Goal: Task Accomplishment & Management: Manage account settings

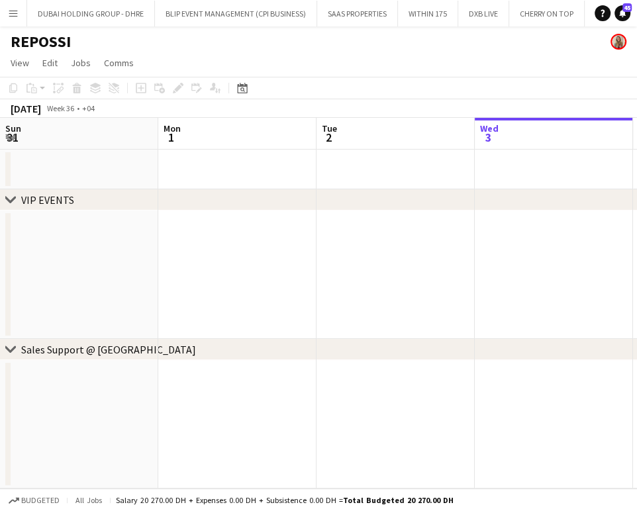
scroll to position [0, 316]
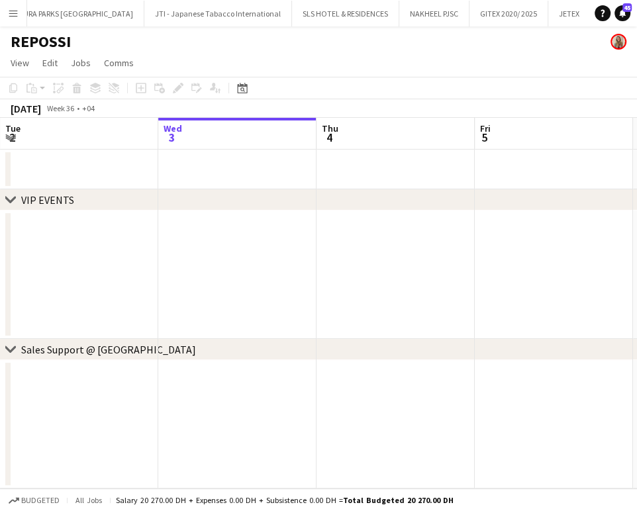
click at [9, 15] on app-icon "Menu" at bounding box center [13, 13] width 11 height 11
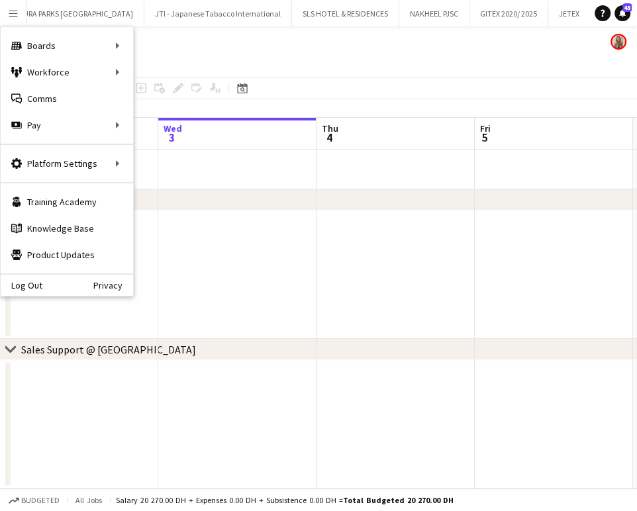
drag, startPoint x: 442, startPoint y: 279, endPoint x: 531, endPoint y: 292, distance: 89.6
click at [441, 279] on app-date-cell at bounding box center [395, 274] width 158 height 128
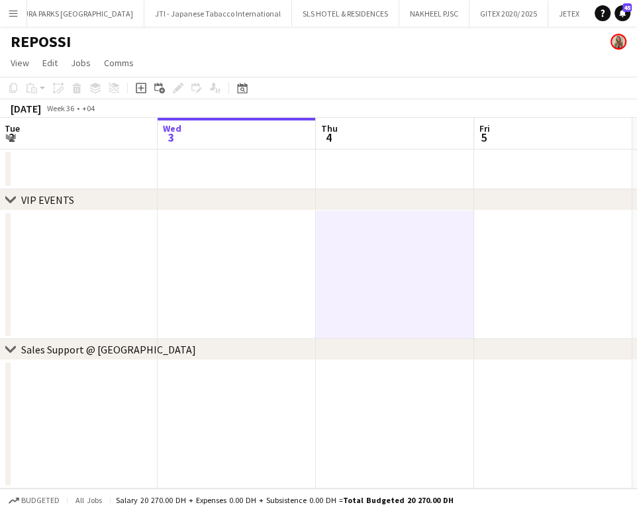
drag, startPoint x: 409, startPoint y: 275, endPoint x: 176, endPoint y: 255, distance: 233.8
click at [176, 255] on app-calendar-viewport "Sun 31 Mon 1 Tue 2 Wed 3 Thu 4 Fri 5 Sat 6 Sun 7 Mon 8 Tue 9" at bounding box center [318, 303] width 637 height 371
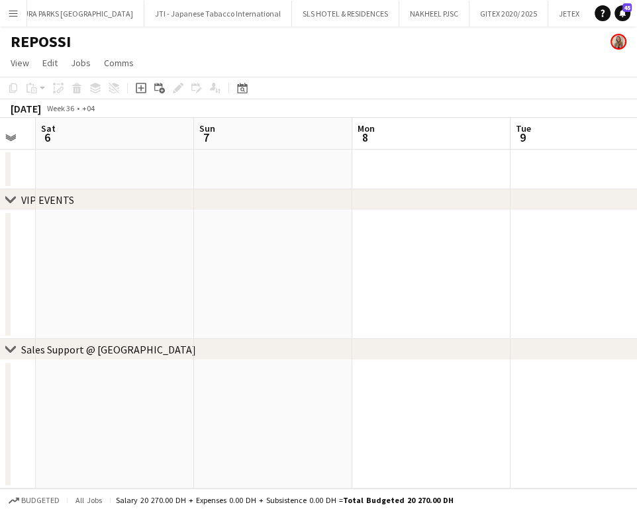
drag, startPoint x: 319, startPoint y: 251, endPoint x: 201, endPoint y: 236, distance: 118.7
click at [151, 251] on app-calendar-viewport "Tue 2 Wed 3 Thu 4 Fri 5 Sat 6 Sun 7 Mon 8 Tue 9 Wed 10 Thu 11" at bounding box center [318, 303] width 637 height 371
click at [239, 93] on icon at bounding box center [242, 88] width 10 height 11
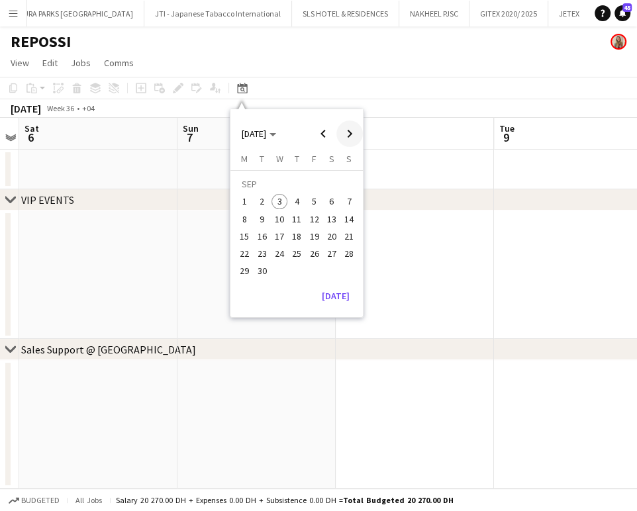
click at [348, 133] on span "Next month" at bounding box center [349, 133] width 26 height 26
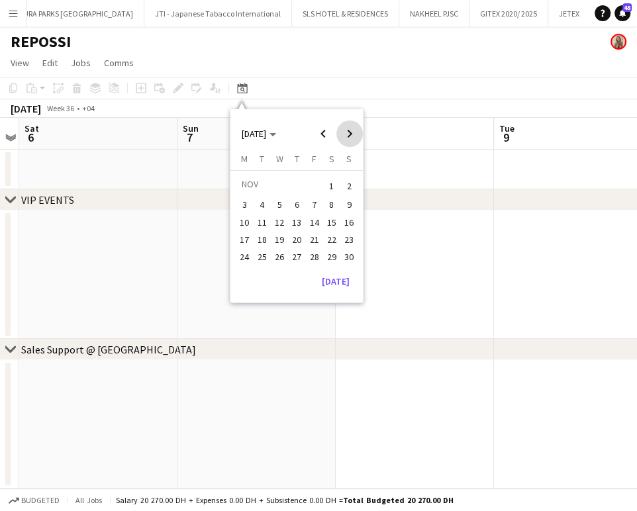
click at [345, 134] on span "Next month" at bounding box center [349, 133] width 26 height 26
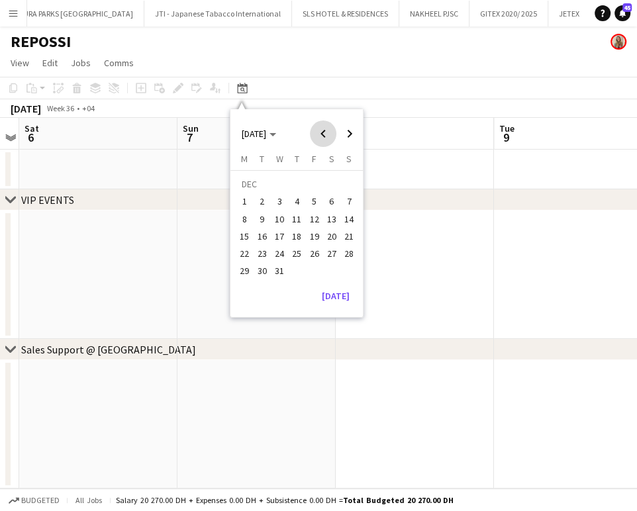
click at [318, 131] on span "Previous month" at bounding box center [323, 133] width 26 height 26
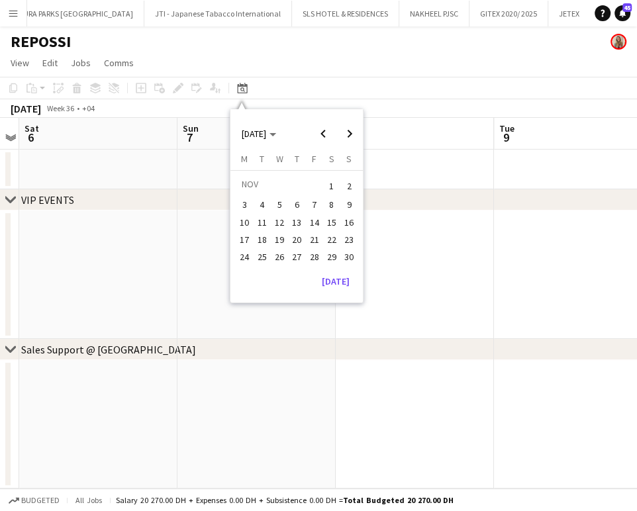
click at [244, 205] on span "3" at bounding box center [245, 205] width 16 height 16
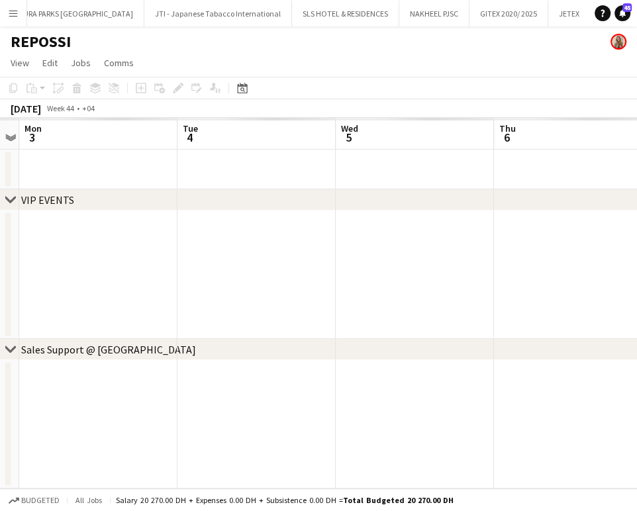
scroll to position [0, 455]
drag, startPoint x: 423, startPoint y: 230, endPoint x: 433, endPoint y: 246, distance: 18.4
click at [485, 234] on app-calendar-viewport "Thu 30 Fri 31 Sat 1 Sun 2 Mon 3 Tue 4 Wed 5 Thu 6 Fri 7 Sat 8" at bounding box center [318, 303] width 637 height 371
drag, startPoint x: 386, startPoint y: 253, endPoint x: 190, endPoint y: 237, distance: 196.6
click at [177, 240] on app-calendar-viewport "Wed 29 Thu 30 Fri 31 Sat 1 Sun 2 Mon 3 Tue 4 Wed 5 Thu 6 Fri 7" at bounding box center [318, 303] width 637 height 371
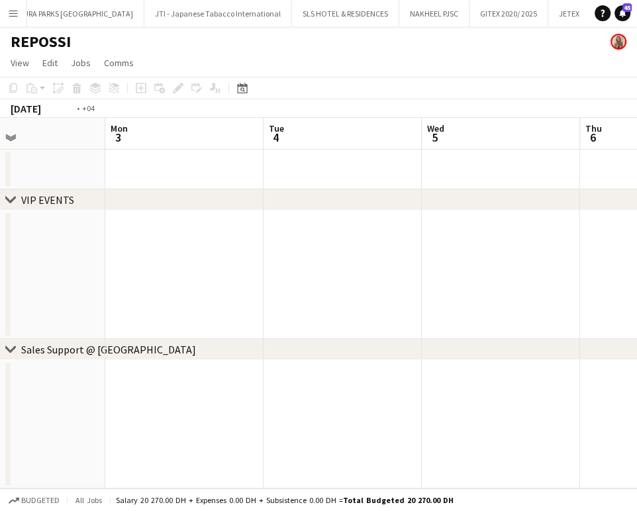
click at [164, 253] on app-calendar-viewport "Fri 31 Sat 1 Sun 2 Mon 3 Tue 4 Wed 5 Thu 6 Fri 7 Sat 8 Sun 9" at bounding box center [318, 303] width 637 height 371
click at [140, 255] on app-calendar-viewport "Fri 31 Sat 1 Sun 2 Mon 3 Tue 4 Wed 5 Thu 6 Fri 7 Sat 8 Sun 9" at bounding box center [318, 303] width 637 height 371
drag, startPoint x: 101, startPoint y: 222, endPoint x: 74, endPoint y: 220, distance: 27.2
click at [69, 222] on app-calendar-viewport "Sun 2 Mon 3 Tue 4 Wed 5 Thu 6 Fri 7 Sat 8 Sun 9 Mon 10 Tue 11" at bounding box center [318, 303] width 637 height 371
drag, startPoint x: 361, startPoint y: 199, endPoint x: 132, endPoint y: 197, distance: 229.0
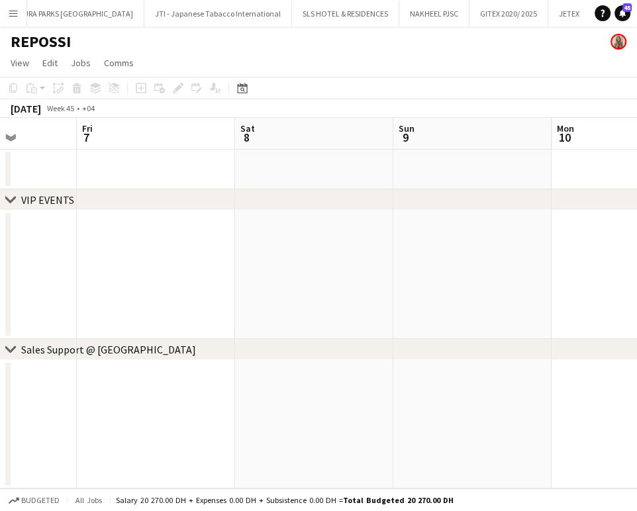
click at [127, 199] on div "chevron-right VIP EVENTS" at bounding box center [318, 199] width 637 height 21
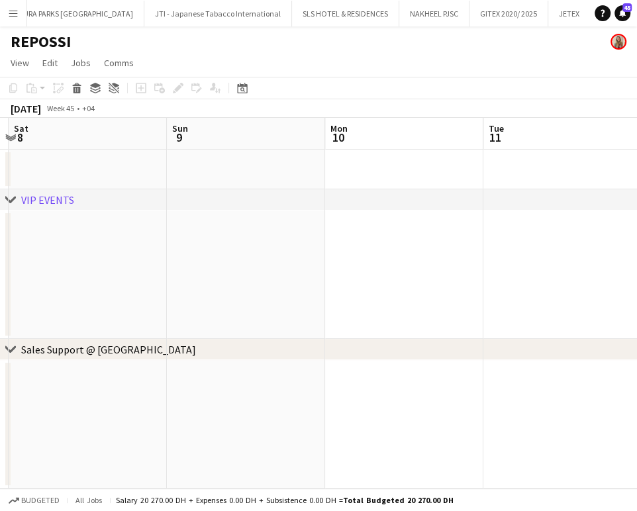
click at [176, 221] on app-calendar-viewport "Tue 4 Wed 5 Thu 6 Fri 7 Sat 8 Sun 9 Mon 10 Tue 11 Wed 12 Thu 13" at bounding box center [318, 303] width 637 height 371
drag, startPoint x: 185, startPoint y: 255, endPoint x: 169, endPoint y: 255, distance: 15.9
click at [169, 255] on app-calendar-viewport "Thu 6 Fri 7 Sat 8 Sun 9 Mon 10 Tue 11 Wed 12 Thu 13 Fri 14 Sat 15" at bounding box center [318, 303] width 637 height 371
drag, startPoint x: 392, startPoint y: 281, endPoint x: 391, endPoint y: 295, distance: 14.6
click at [157, 287] on app-calendar-viewport "Thu 6 Fri 7 Sat 8 Sun 9 Mon 10 Tue 11 Wed 12 Thu 13 Fri 14 Sat 15" at bounding box center [318, 303] width 637 height 371
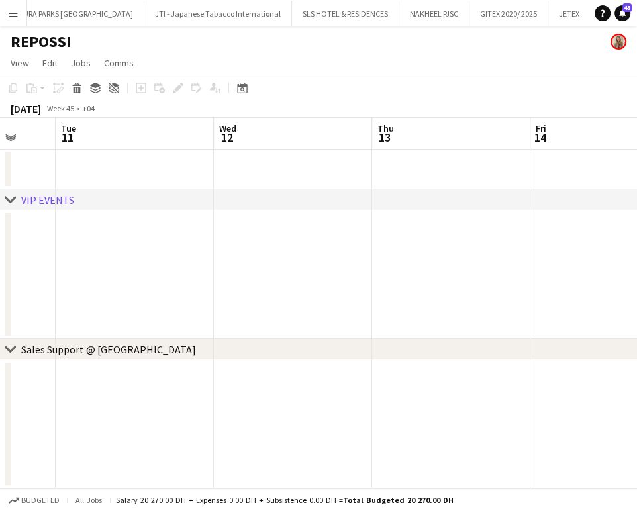
click at [143, 300] on app-calendar-viewport "Sat 8 Sun 9 Mon 10 Tue 11 Wed 12 Thu 13 Fri 14 Sat 15 Sun 16 Mon 17" at bounding box center [318, 303] width 637 height 371
drag, startPoint x: 254, startPoint y: 309, endPoint x: 239, endPoint y: 308, distance: 15.2
click at [239, 308] on app-calendar-viewport "Mon 10 Tue 11 Wed 12 Thu 13 Fri 14 Sat 15 Sun 16 Mon 17 Tue 18 Wed 19" at bounding box center [318, 303] width 637 height 371
drag, startPoint x: 413, startPoint y: 280, endPoint x: 199, endPoint y: 280, distance: 213.7
click at [199, 280] on app-calendar-viewport "Mon 10 Tue 11 Wed 12 Thu 13 Fri 14 Sat 15 Sun 16 Mon 17 Tue 18 Wed 19" at bounding box center [318, 303] width 637 height 371
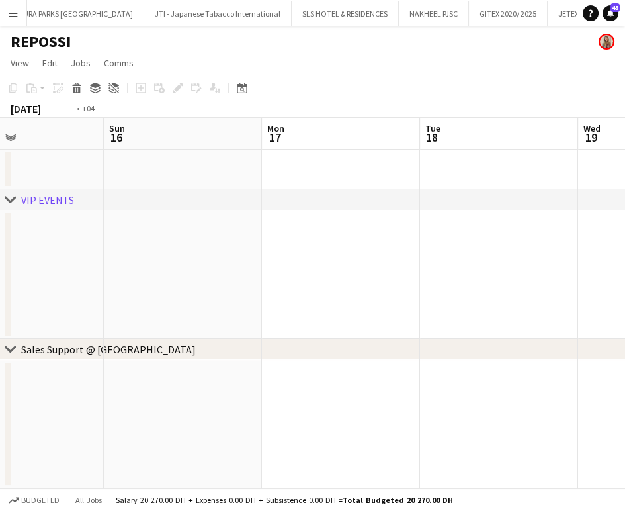
drag, startPoint x: 276, startPoint y: 296, endPoint x: 286, endPoint y: 286, distance: 14.0
click at [264, 296] on app-calendar-viewport "Wed 12 Thu 13 Fri 14 Sat 15 Sun 16 Mon 17 Tue 18 Wed 19 Thu 20 Fri 21" at bounding box center [312, 303] width 625 height 371
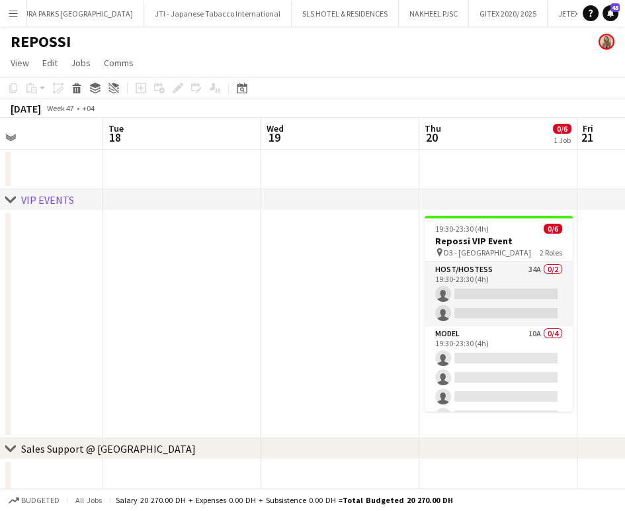
scroll to position [0, 400]
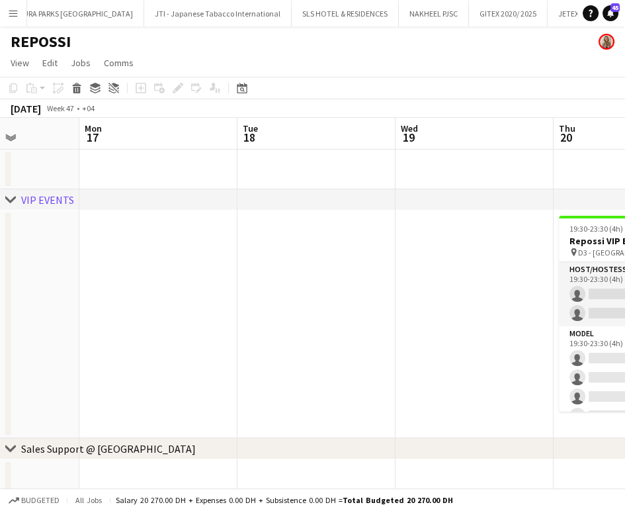
drag, startPoint x: 261, startPoint y: 290, endPoint x: 197, endPoint y: 275, distance: 65.8
click at [195, 283] on app-calendar-viewport "Fri 14 Sat 15 Sun 16 Mon 17 Tue 18 Wed 19 Thu 20 0/6 1 Job Fri 21 Sat 22 Sun 23…" at bounding box center [312, 308] width 625 height 381
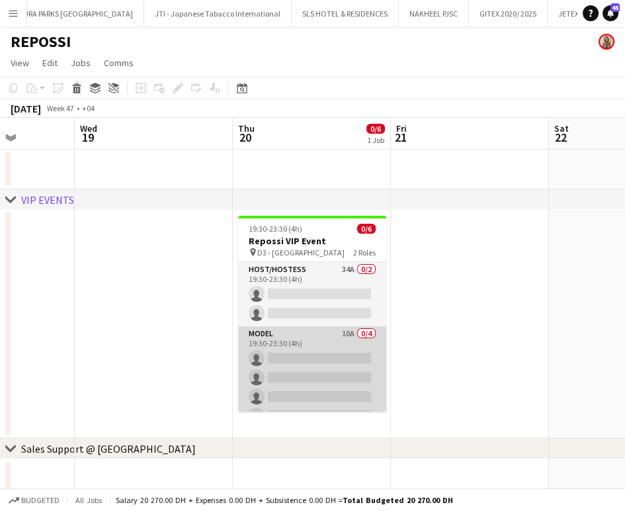
click at [327, 361] on app-card-role "Model 10A 0/4 19:30-23:30 (4h) single-neutral-actions single-neutral-actions si…" at bounding box center [312, 377] width 148 height 103
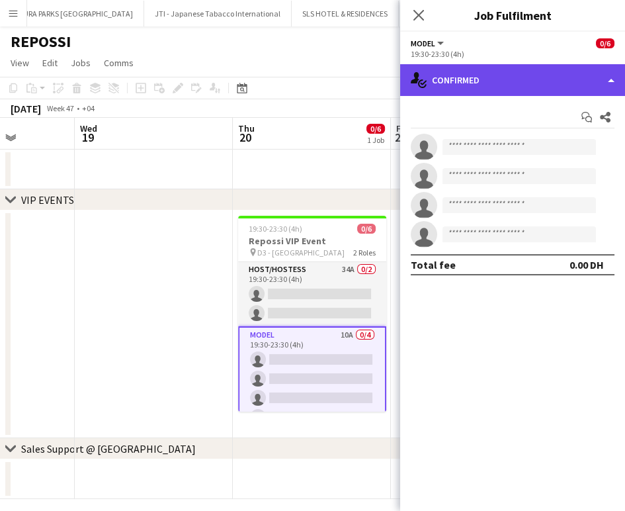
click at [601, 67] on div "single-neutral-actions-check-2 Confirmed" at bounding box center [512, 80] width 225 height 32
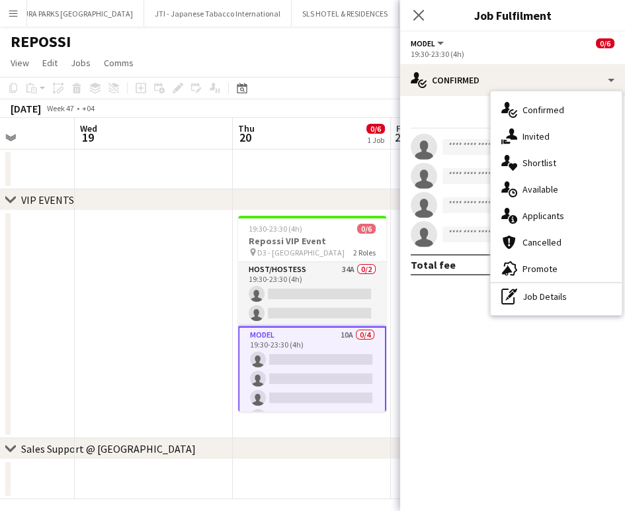
drag, startPoint x: 551, startPoint y: 210, endPoint x: 566, endPoint y: 223, distance: 20.2
click at [550, 210] on span "Applicants" at bounding box center [544, 216] width 42 height 12
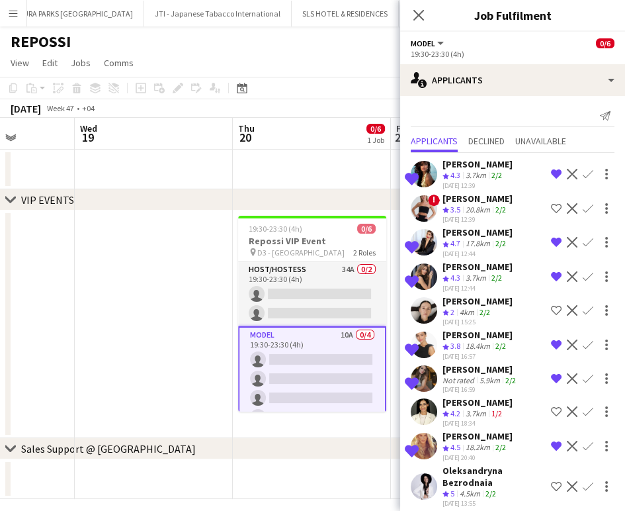
scroll to position [3, 0]
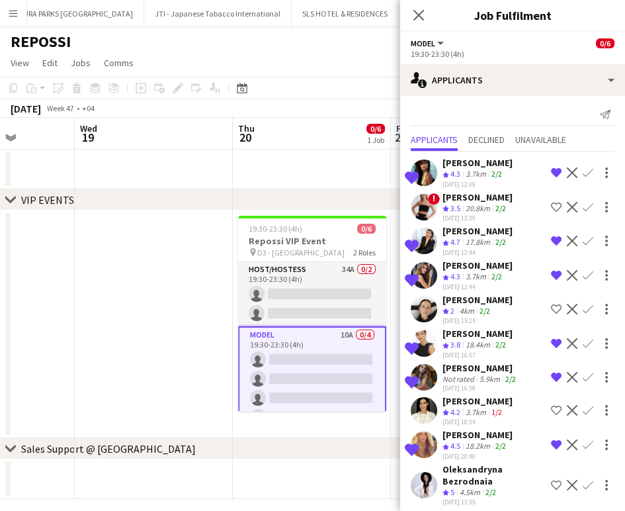
click at [551, 480] on app-icon "Shortlist crew" at bounding box center [556, 485] width 11 height 11
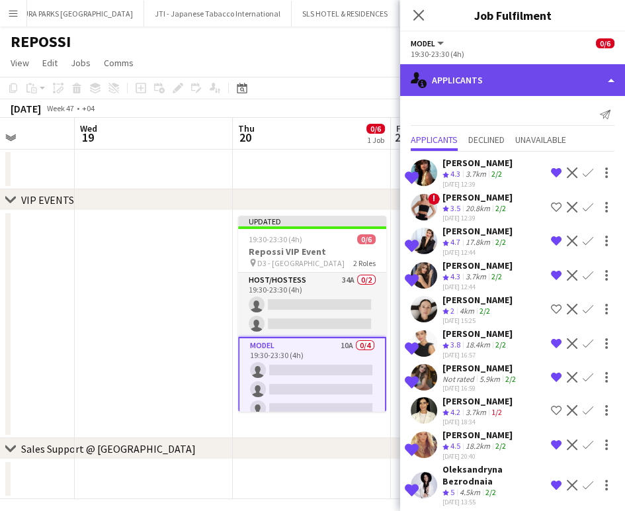
click at [598, 75] on div "single-neutral-actions-information Applicants" at bounding box center [512, 80] width 225 height 32
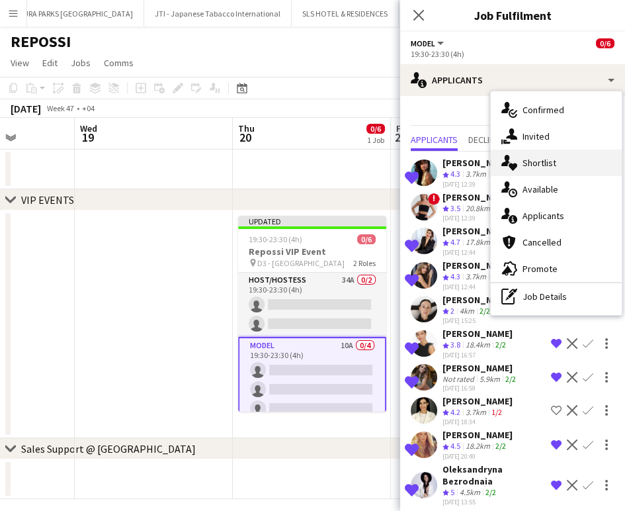
click at [553, 163] on span "Shortlist" at bounding box center [540, 163] width 34 height 12
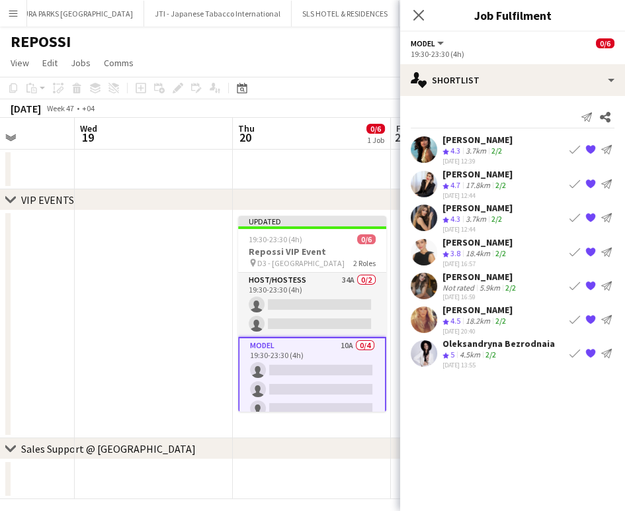
click at [486, 283] on div "5.9km" at bounding box center [490, 288] width 26 height 10
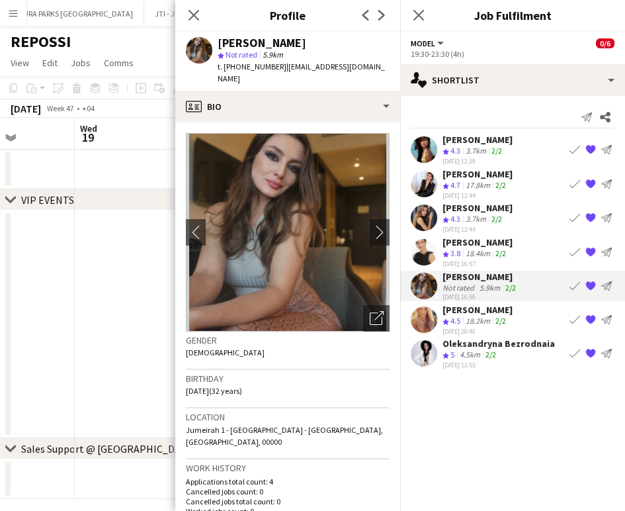
click at [456, 217] on span "4.3" at bounding box center [456, 219] width 10 height 10
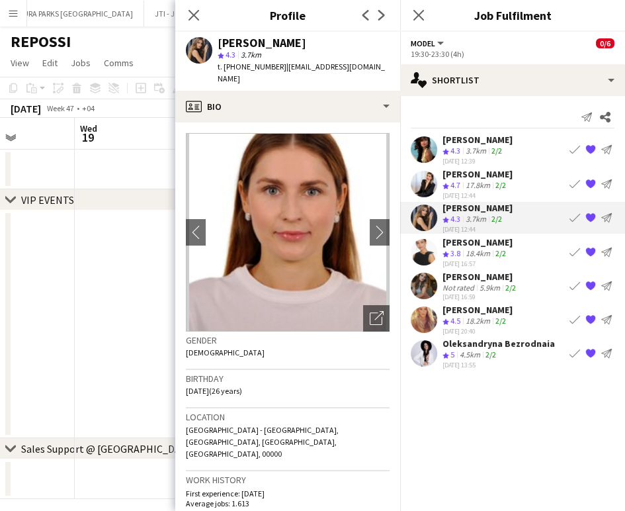
click at [451, 244] on div "[PERSON_NAME]" at bounding box center [478, 242] width 70 height 12
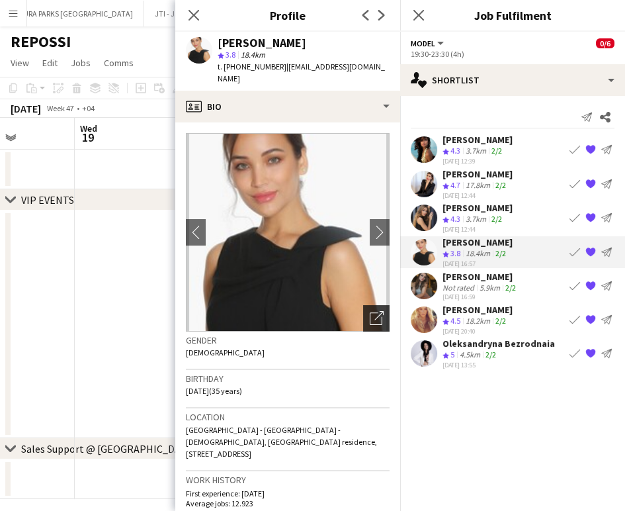
click at [370, 311] on icon "Open photos pop-in" at bounding box center [377, 318] width 14 height 14
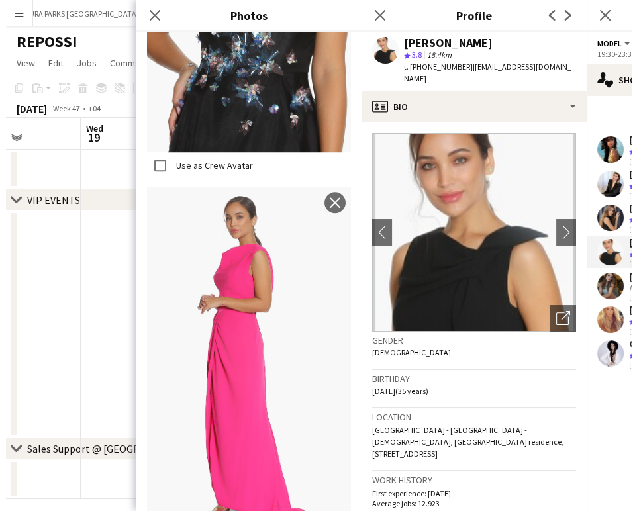
scroll to position [1323, 0]
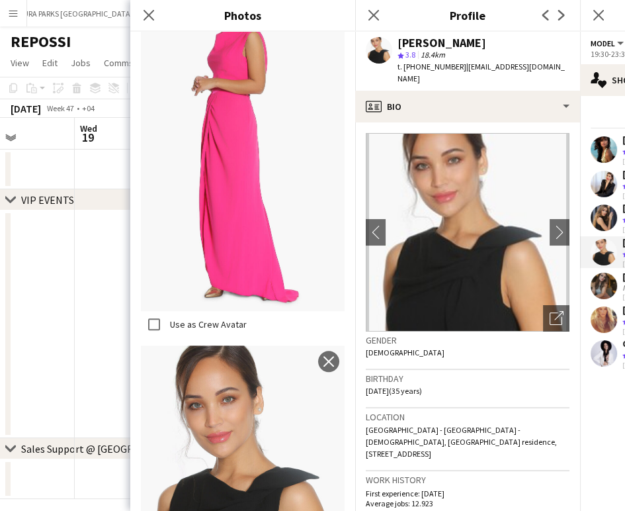
click at [102, 264] on app-date-cell at bounding box center [154, 324] width 158 height 228
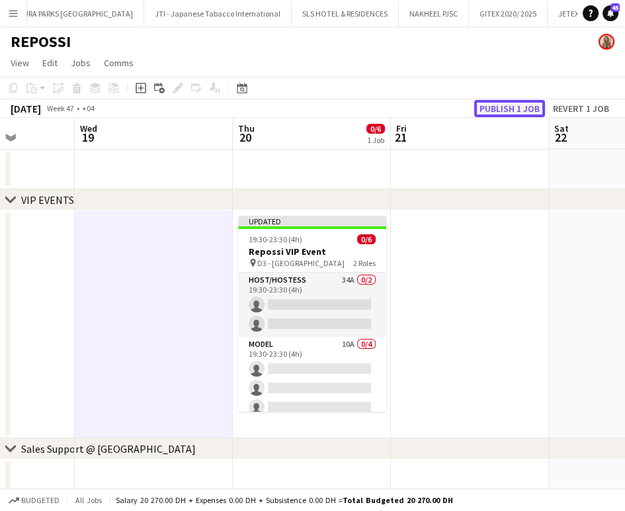
click at [513, 110] on button "Publish 1 job" at bounding box center [509, 108] width 71 height 17
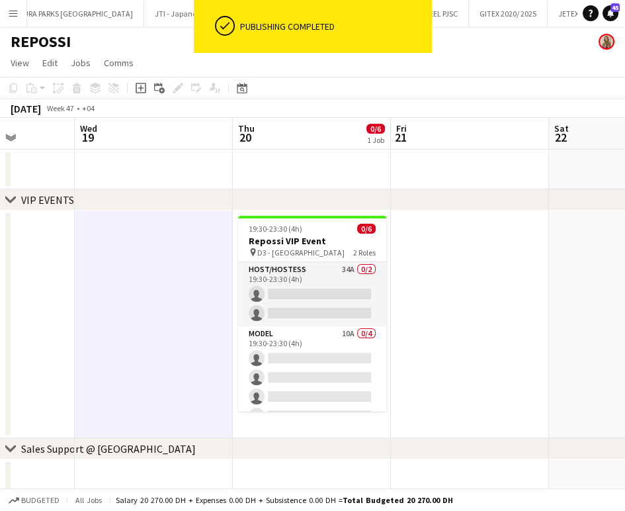
click at [6, 13] on button "Menu" at bounding box center [13, 13] width 26 height 26
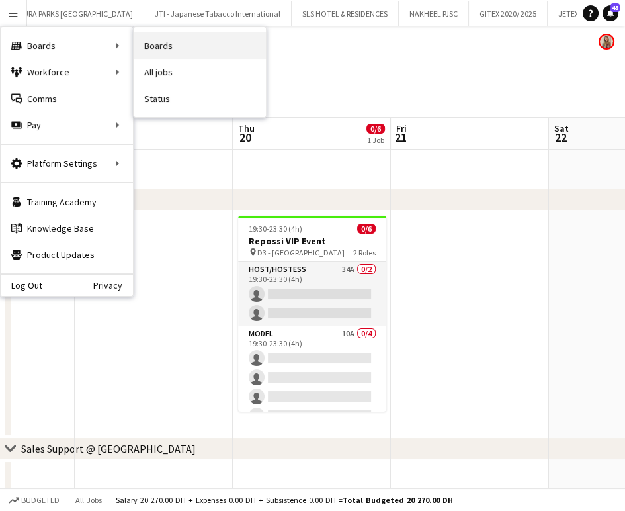
click at [154, 52] on link "Boards" at bounding box center [200, 45] width 132 height 26
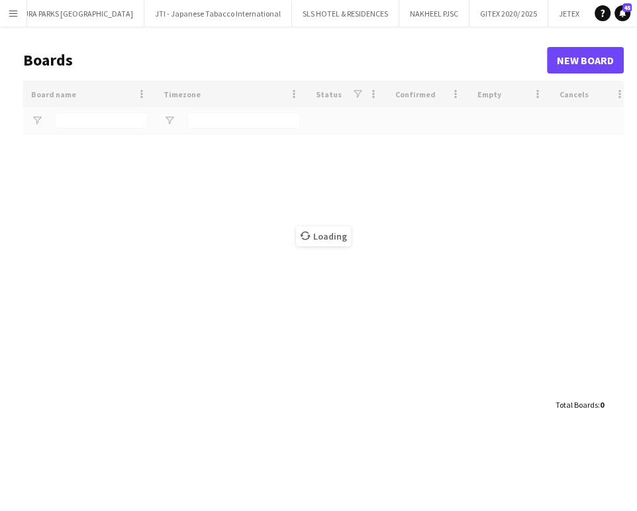
click at [85, 123] on div "Loading" at bounding box center [323, 236] width 600 height 311
type input "****"
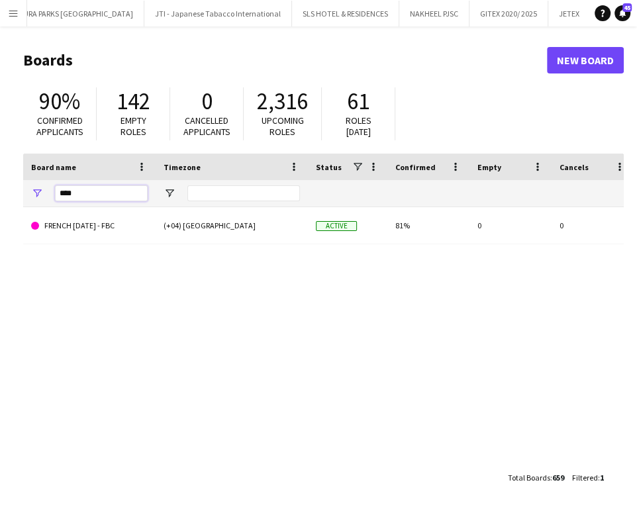
drag, startPoint x: 30, startPoint y: 193, endPoint x: -6, endPoint y: 193, distance: 36.4
click at [0, 193] on html "Menu Boards Boards Boards All jobs Status Workforce Workforce My Workforce Recr…" at bounding box center [318, 255] width 637 height 511
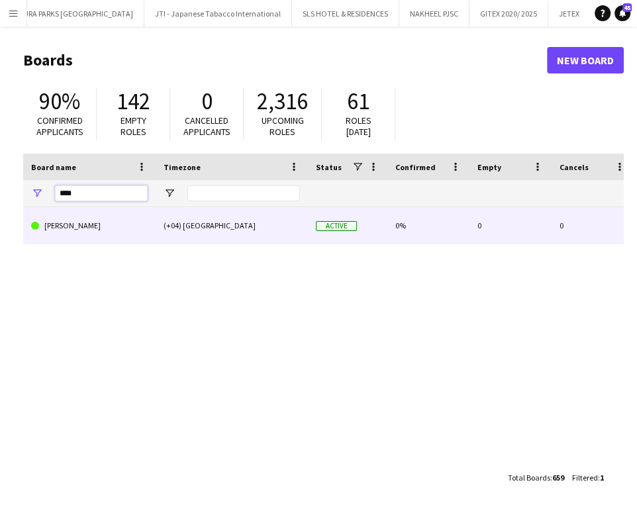
type input "****"
click at [77, 221] on link "[PERSON_NAME]" at bounding box center [89, 225] width 116 height 37
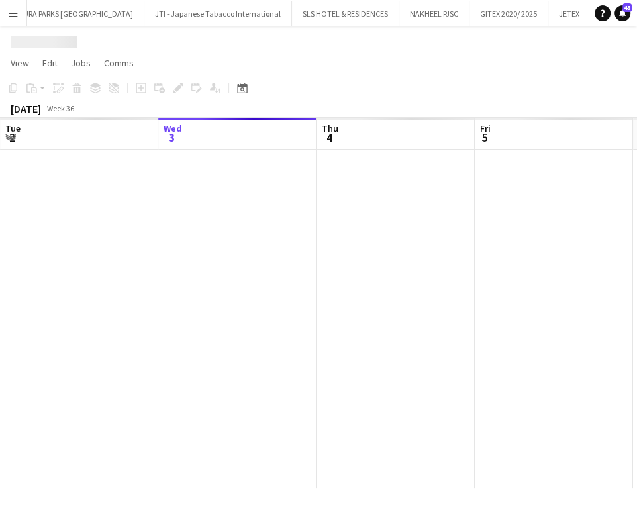
scroll to position [0, 3690]
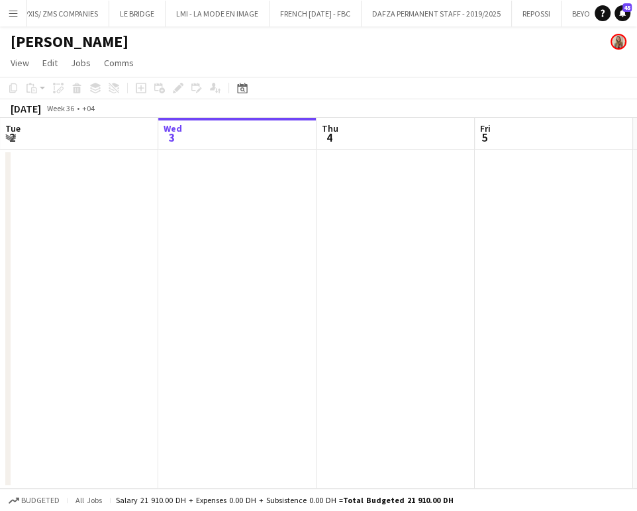
click at [453, 236] on app-date-cell at bounding box center [395, 319] width 158 height 339
